Goal: Check status: Check status

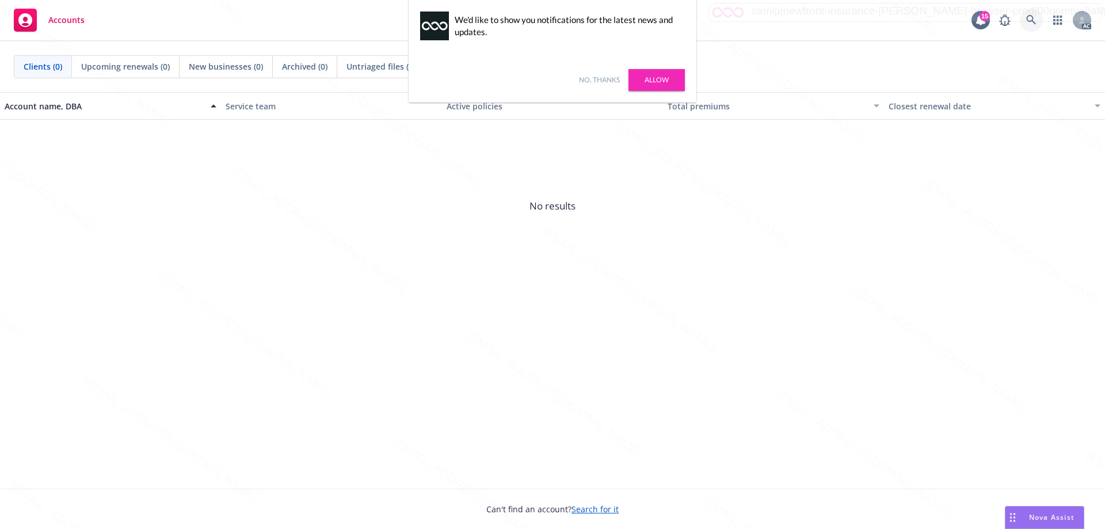
click at [1033, 21] on icon at bounding box center [1031, 20] width 10 height 10
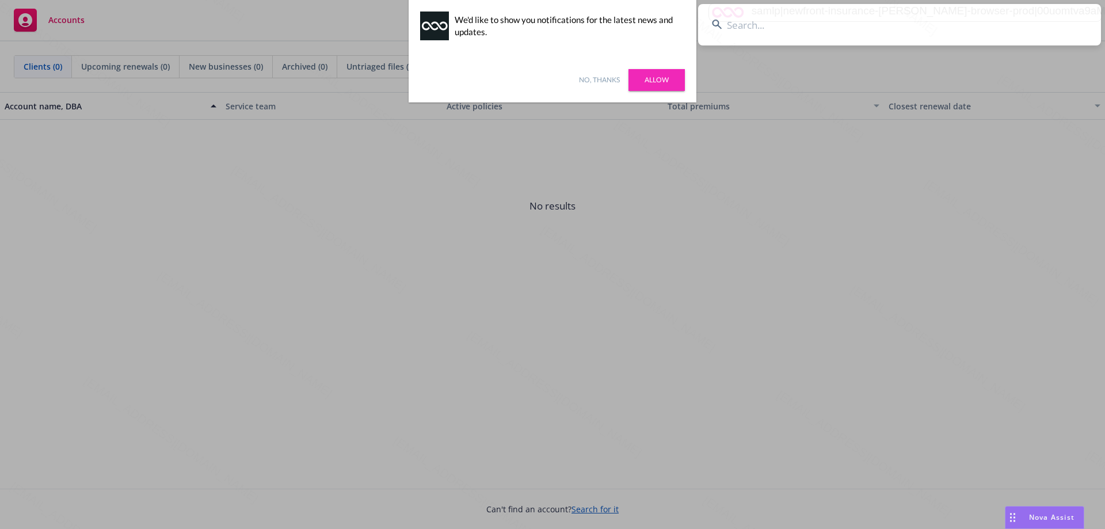
click at [819, 32] on input at bounding box center [899, 24] width 403 height 41
type input "OA3763048"
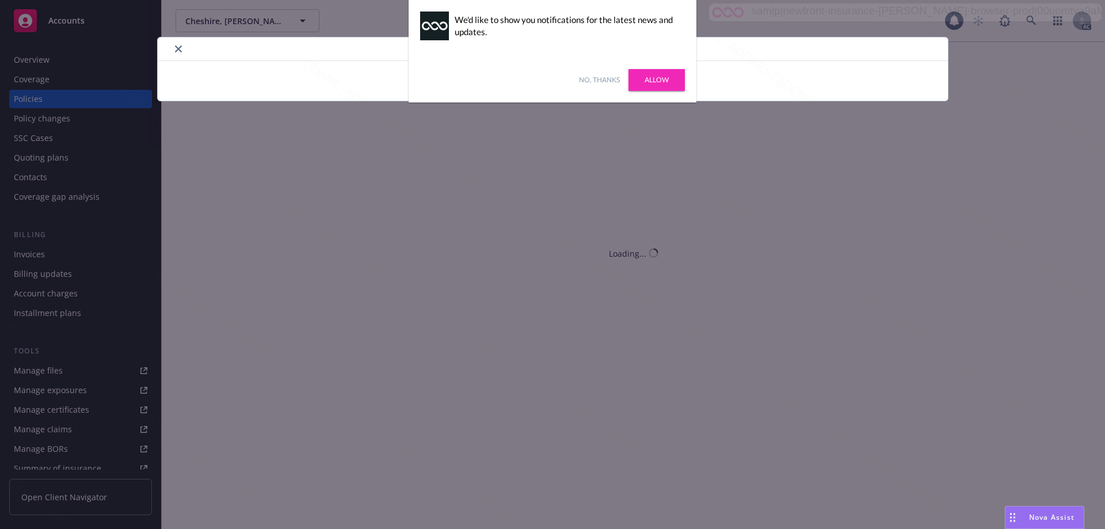
click at [597, 78] on link "No, thanks" at bounding box center [599, 80] width 41 height 10
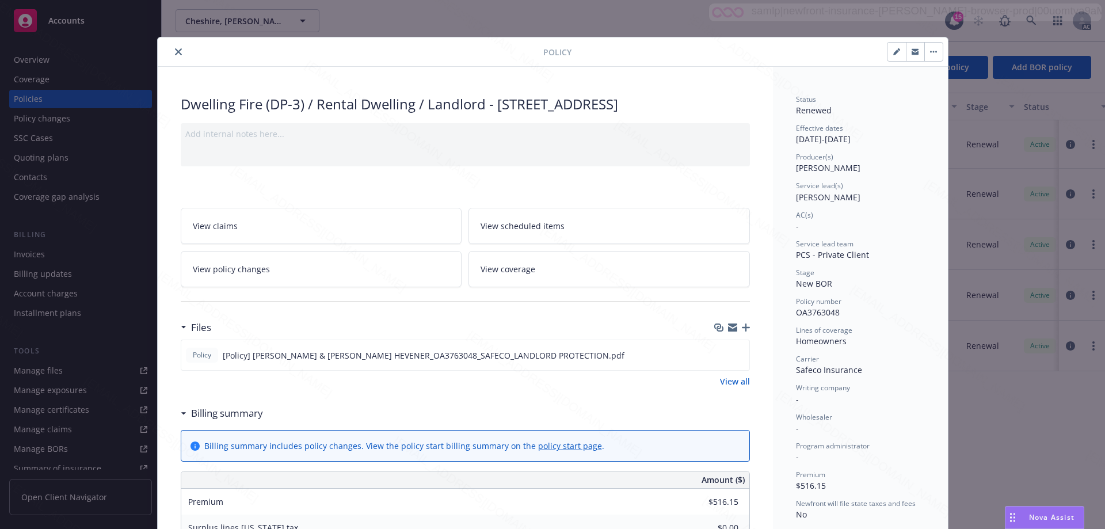
click at [165, 49] on div at bounding box center [352, 52] width 381 height 14
click at [175, 49] on icon "close" at bounding box center [178, 51] width 7 height 7
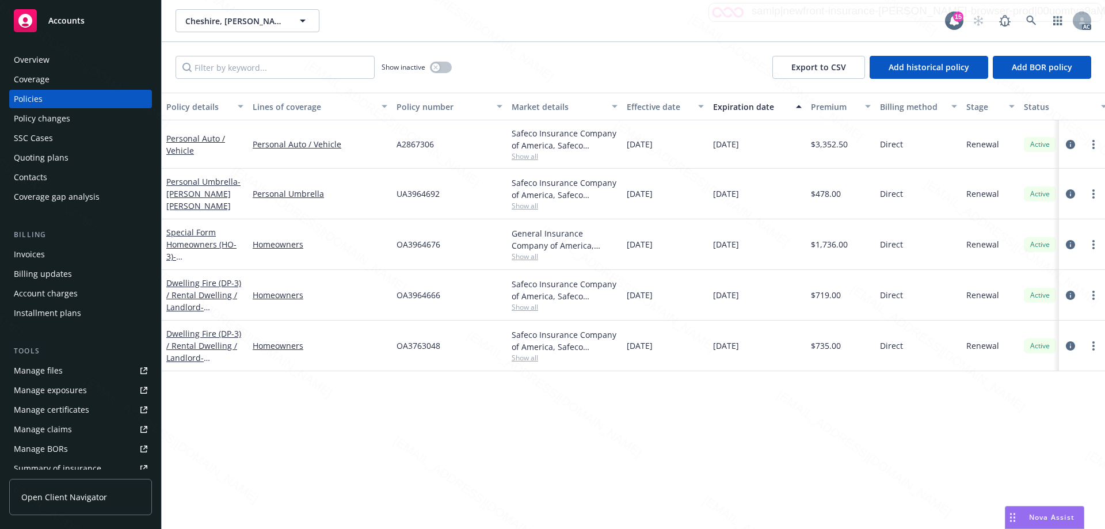
click at [34, 58] on div "Overview" at bounding box center [32, 60] width 36 height 18
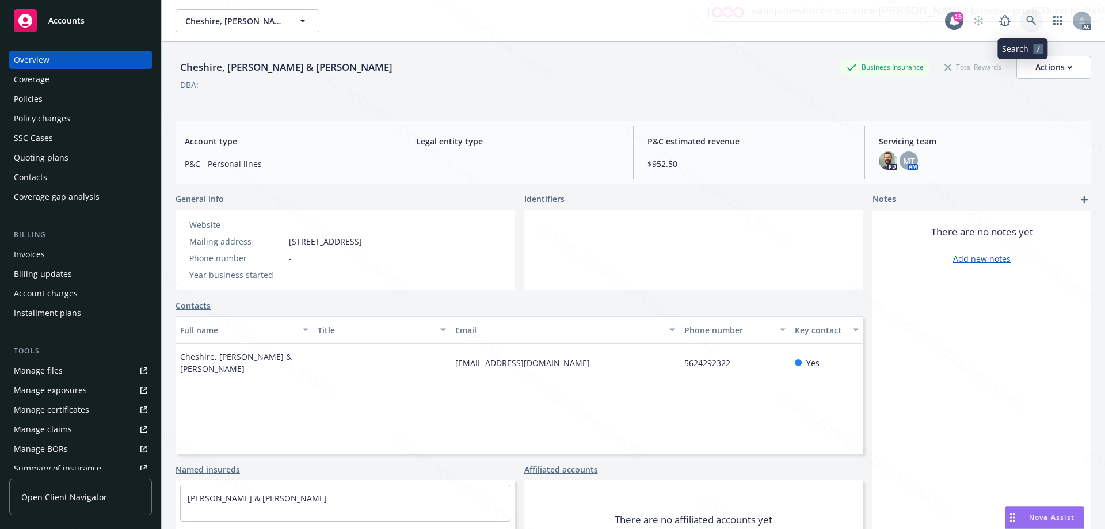
click at [1026, 24] on icon at bounding box center [1031, 21] width 10 height 10
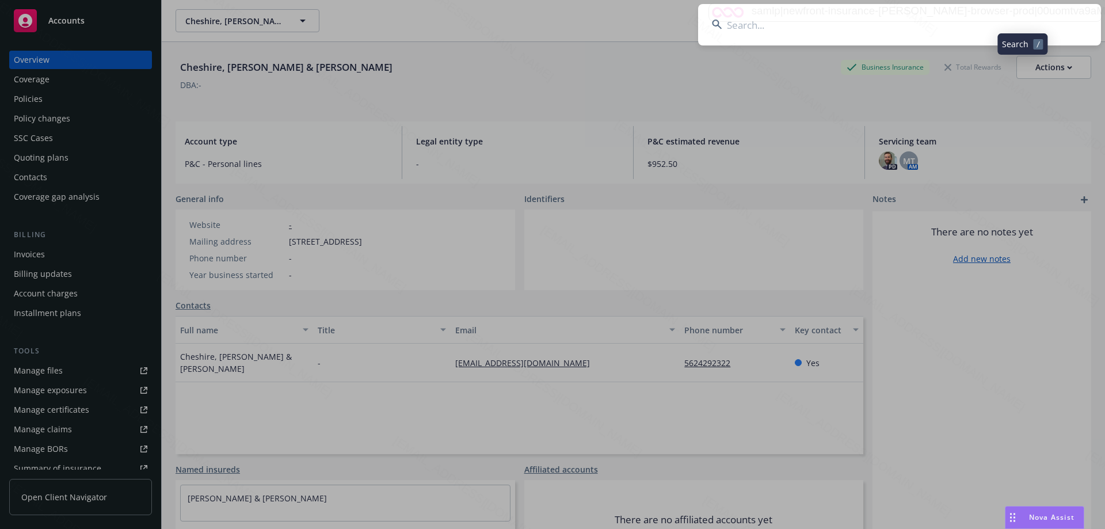
type input "[PERSON_NAME] and [PERSON_NAME]/Graputo Holdings LLC"
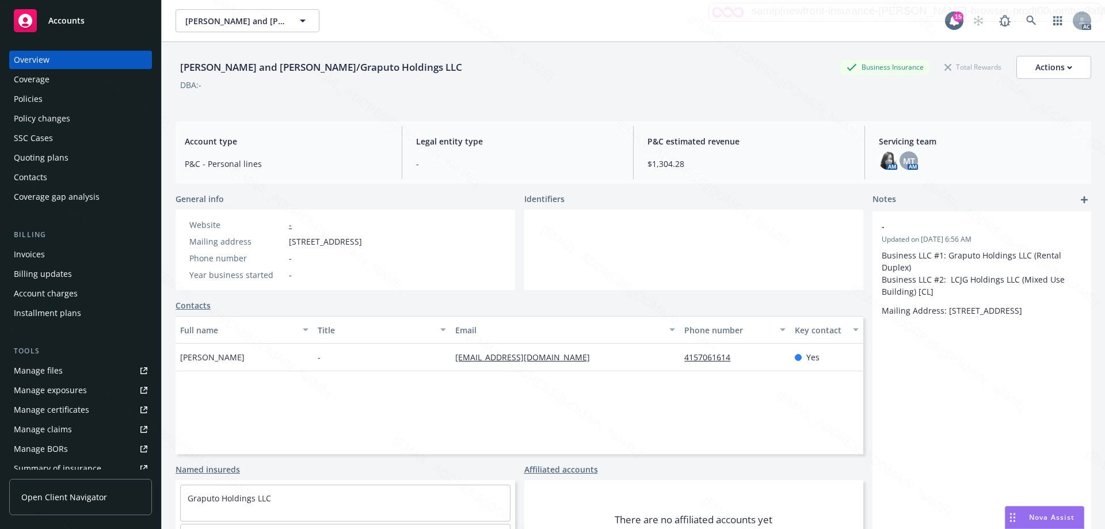
click at [21, 105] on div "Policies" at bounding box center [28, 99] width 29 height 18
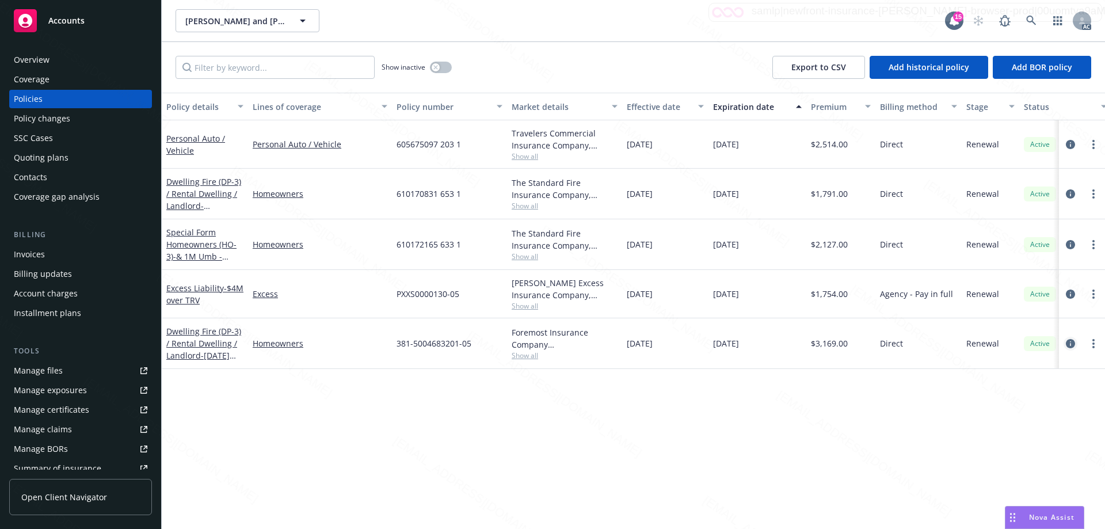
click at [1070, 343] on icon "circleInformation" at bounding box center [1069, 343] width 9 height 9
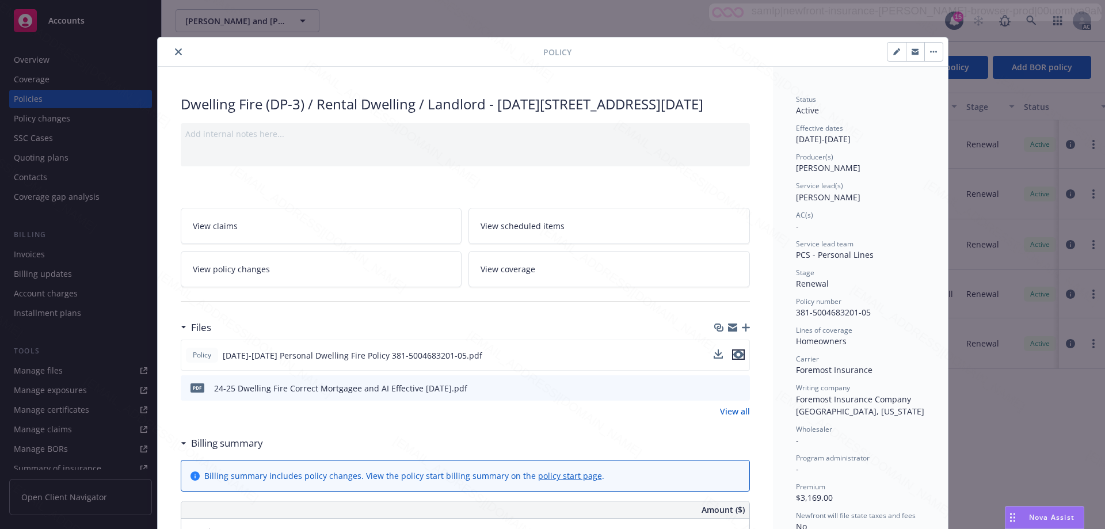
click at [733, 358] on icon "preview file" at bounding box center [738, 354] width 10 height 8
